Goal: Find specific page/section: Find specific page/section

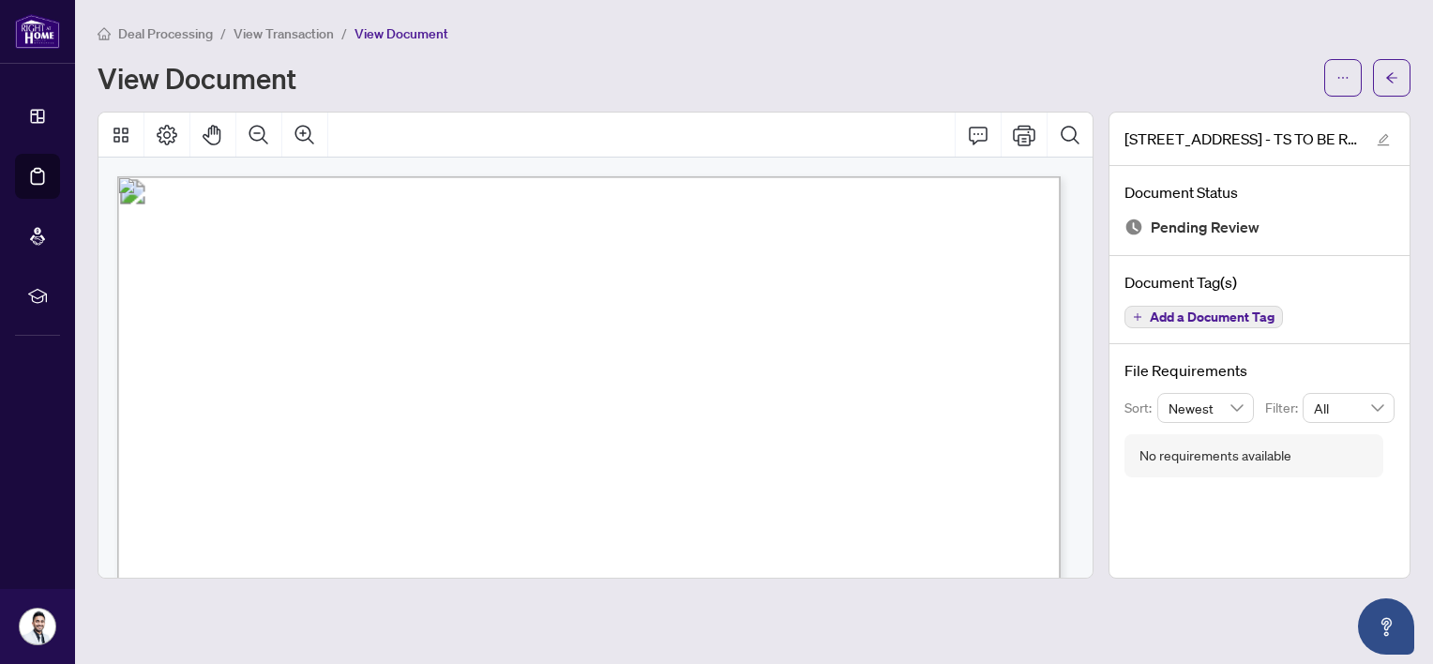
scroll to position [281, 0]
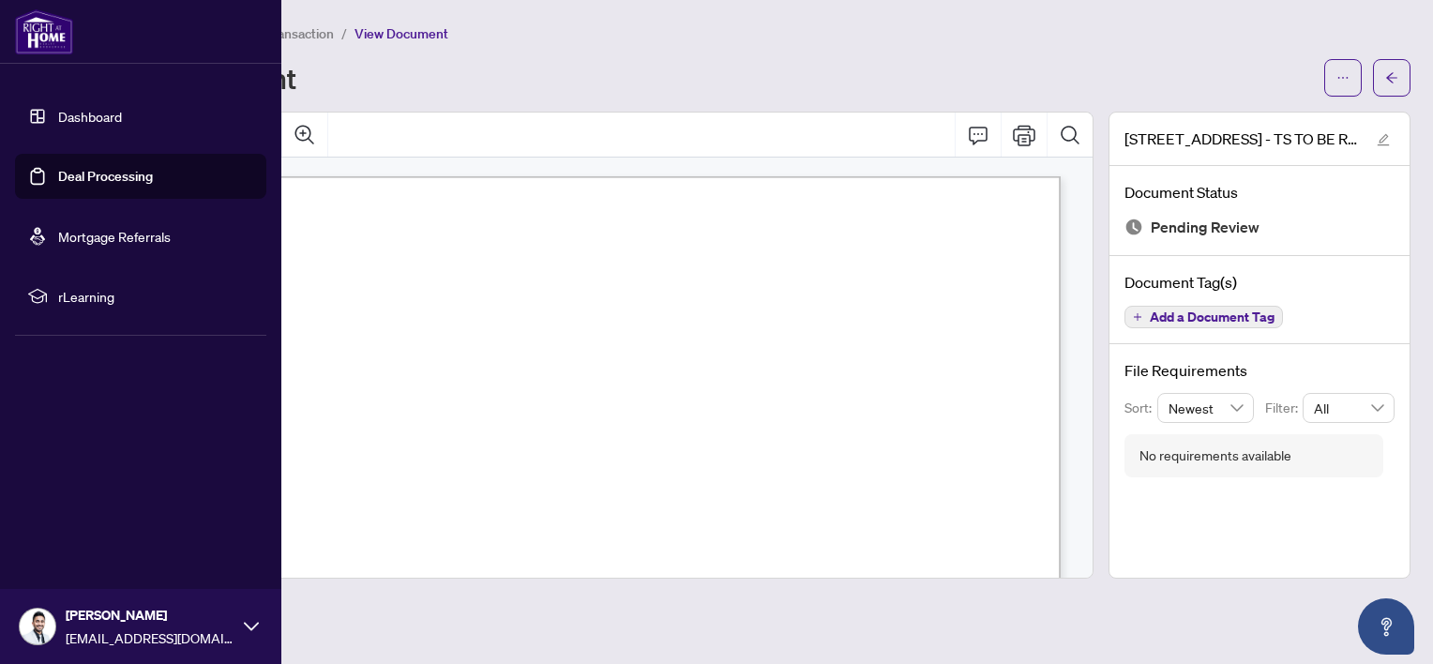
click at [76, 113] on link "Dashboard" at bounding box center [90, 116] width 64 height 17
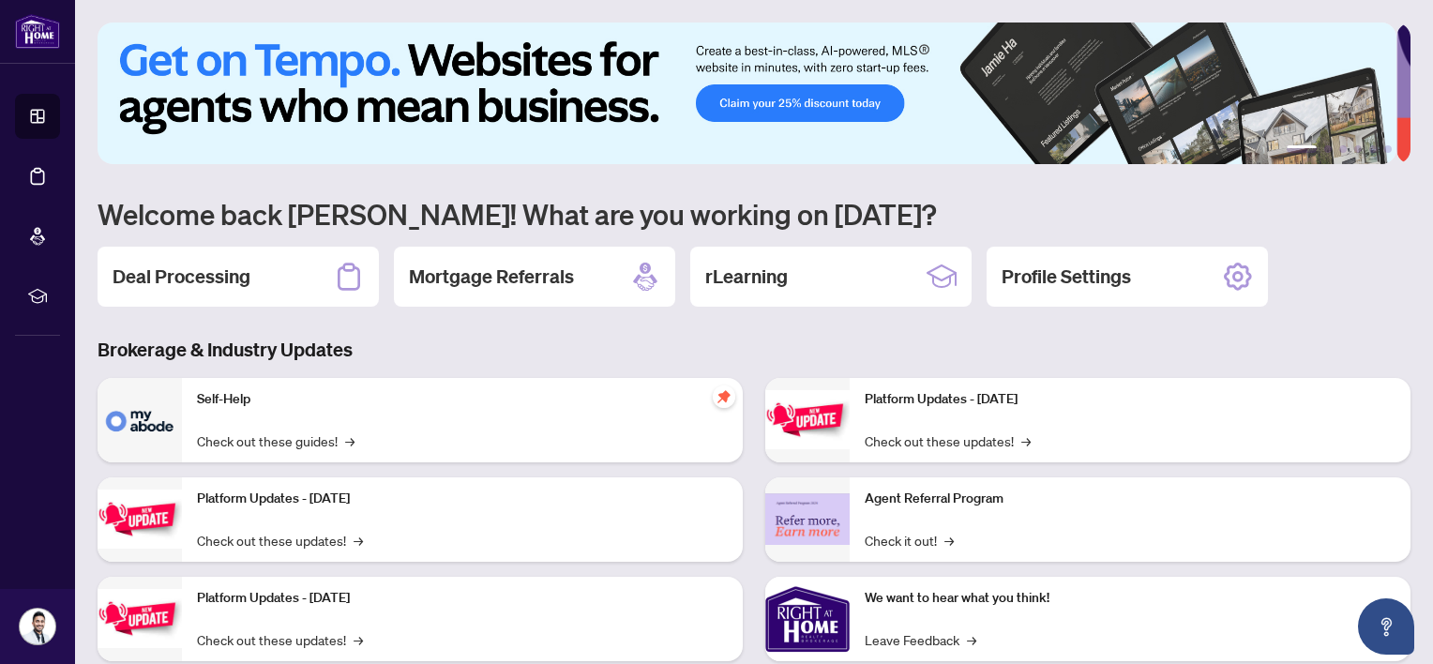
click at [235, 289] on div "Deal Processing" at bounding box center [238, 277] width 281 height 60
